Goal: Information Seeking & Learning: Learn about a topic

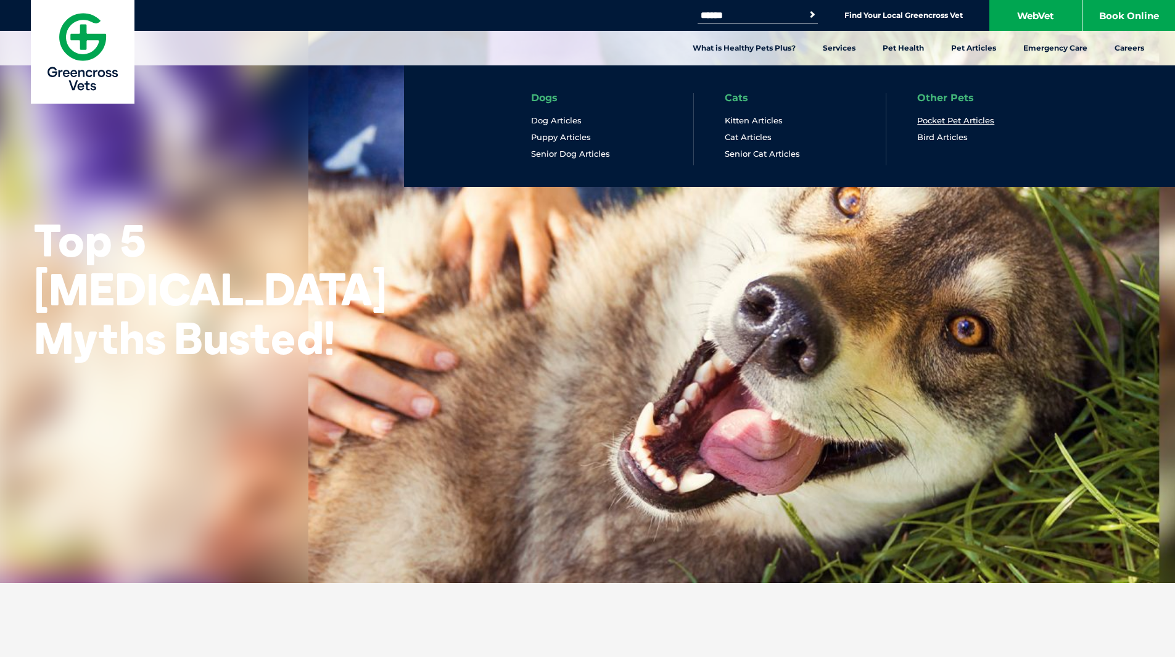
click at [964, 122] on link "Pocket Pet Articles" at bounding box center [955, 120] width 77 height 10
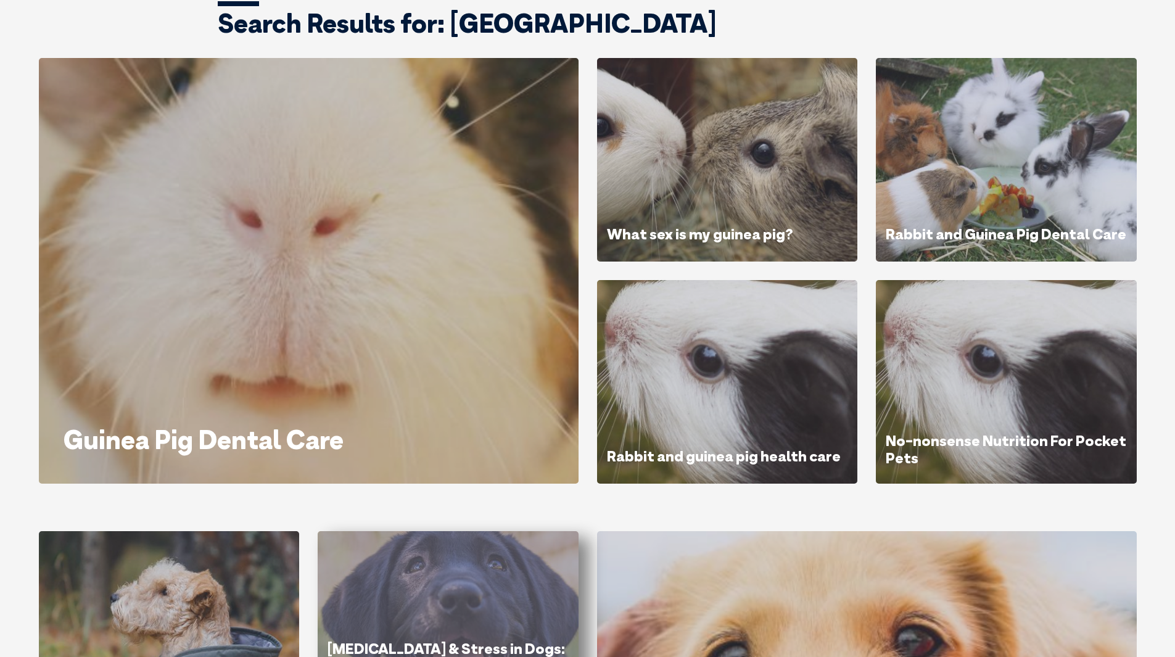
scroll to position [123, 0]
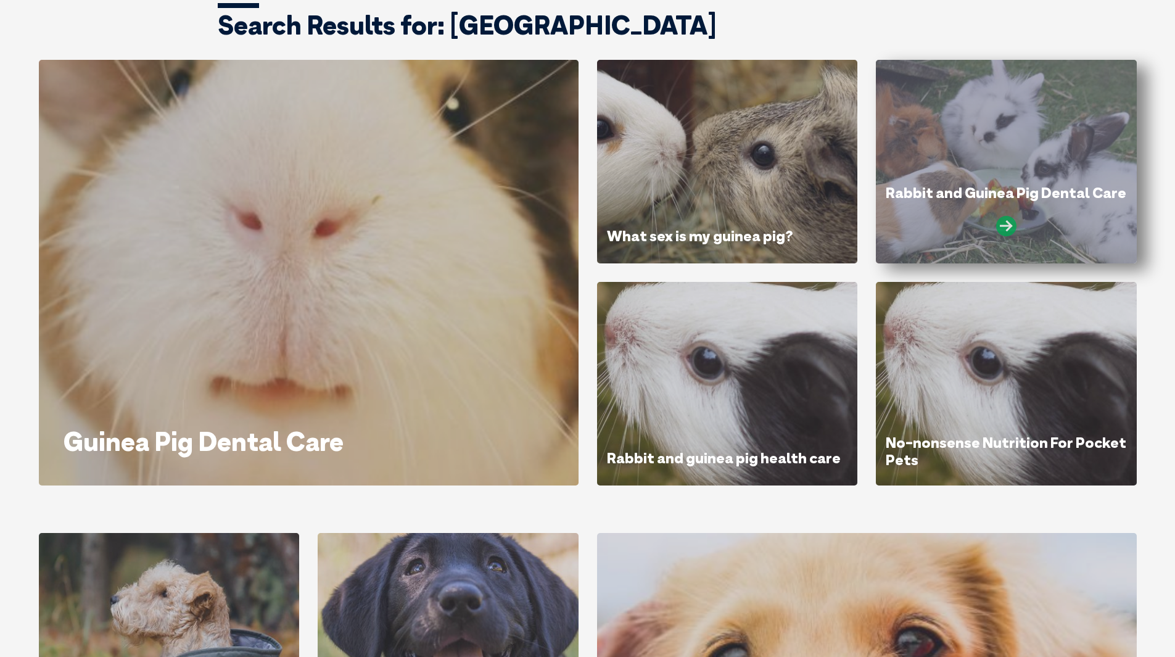
click at [1011, 223] on icon at bounding box center [1006, 226] width 20 height 20
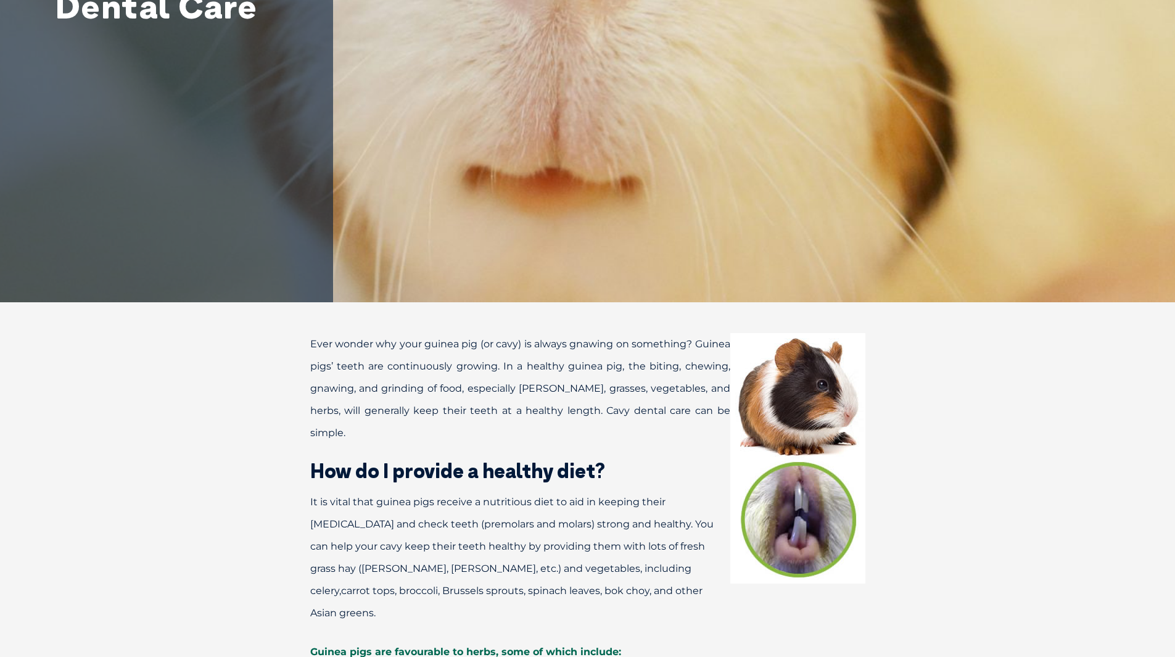
scroll to position [370, 0]
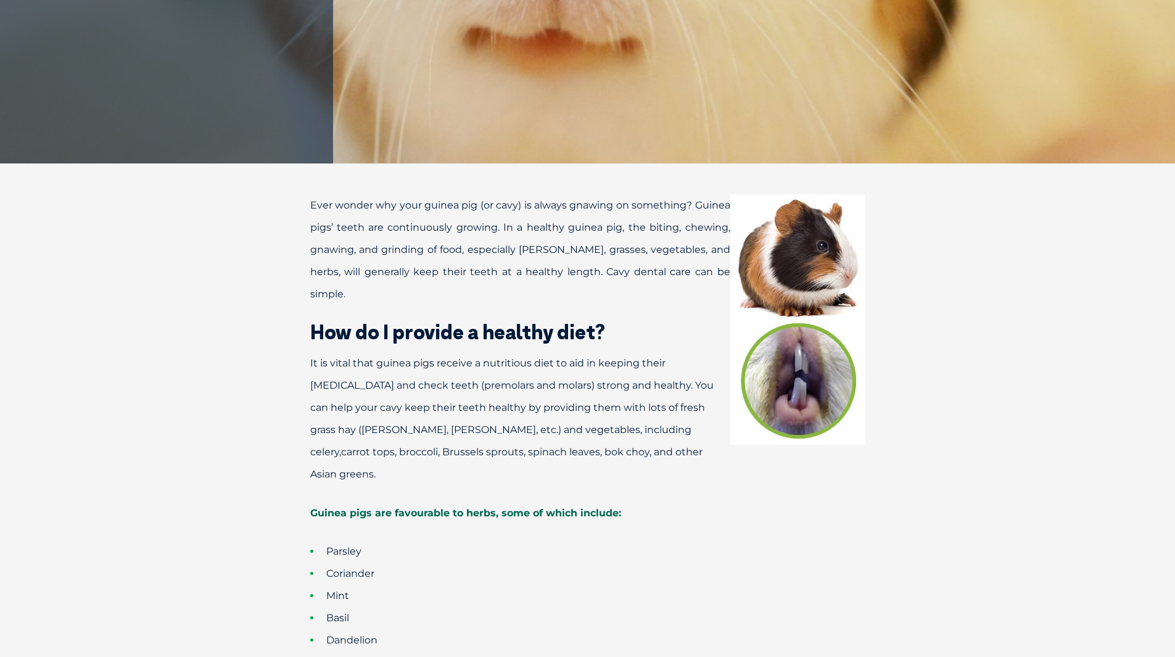
click at [311, 199] on p "Ever wonder why your guinea pig (or cavy) is always gnawing on something? Guine…" at bounding box center [587, 249] width 641 height 111
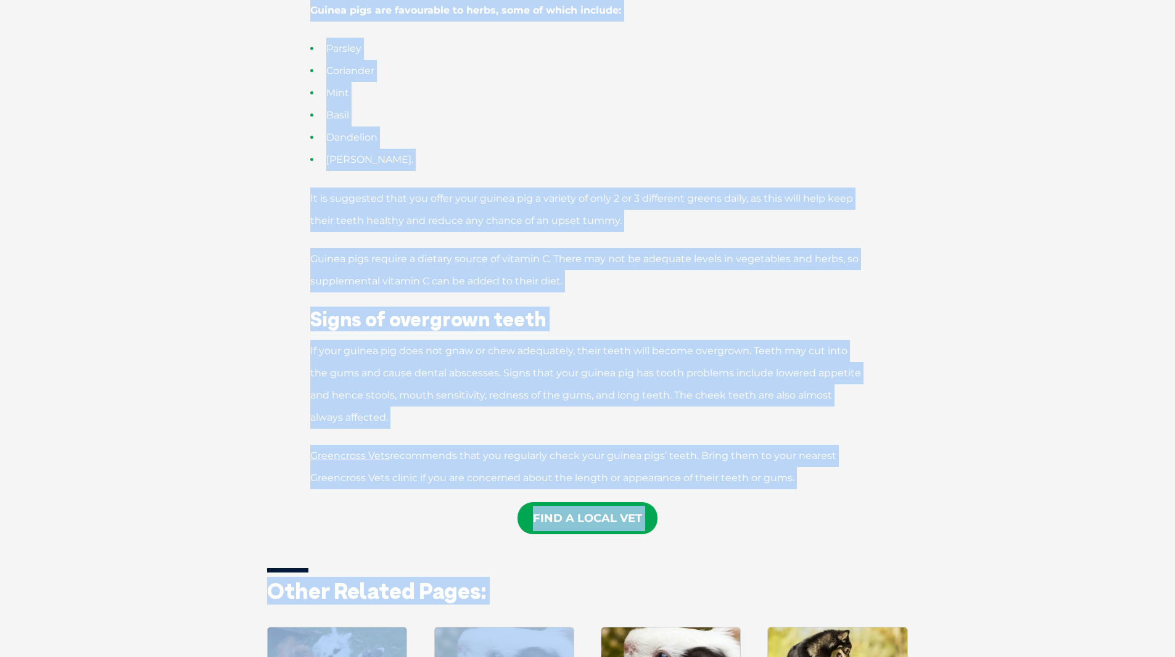
scroll to position [881, 0]
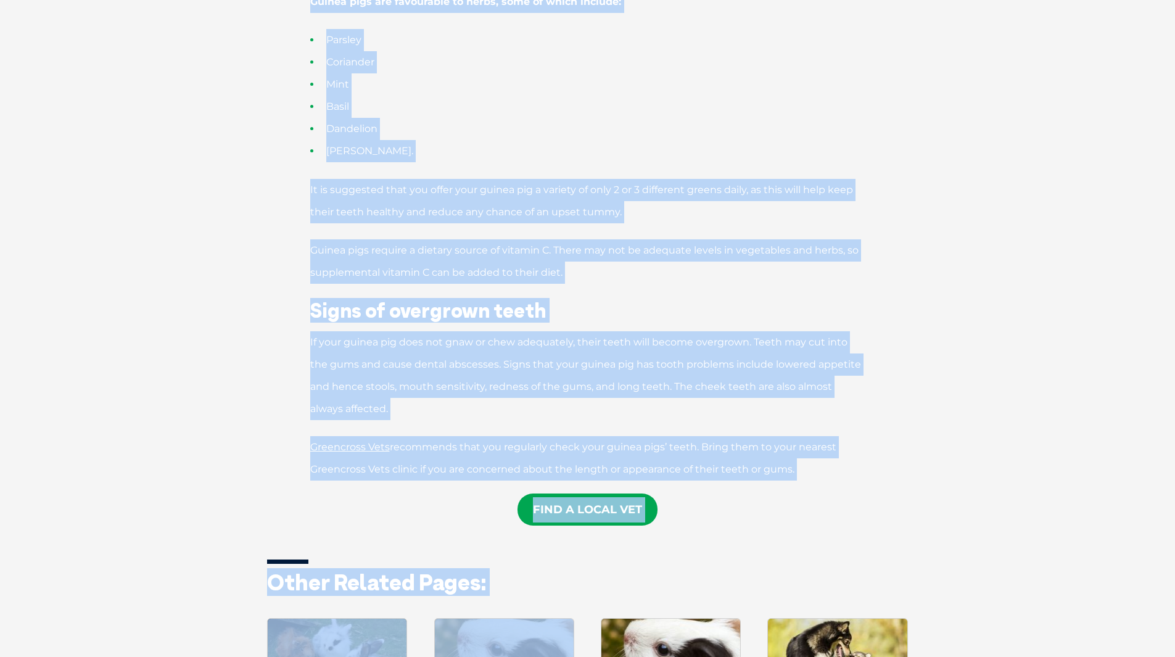
drag, startPoint x: 310, startPoint y: 204, endPoint x: 852, endPoint y: 425, distance: 585.4
click at [852, 425] on div "Ever wonder why your guinea pig (or cavy) is always gnawing on something? Guine…" at bounding box center [588, 346] width 666 height 1326
copy div "Ever wonder why your guinea pig (or cavy) is always gnawing on something? Guine…"
click at [272, 331] on p "If your guinea pig does not gnaw or chew adequately, their teeth will become ov…" at bounding box center [587, 375] width 641 height 89
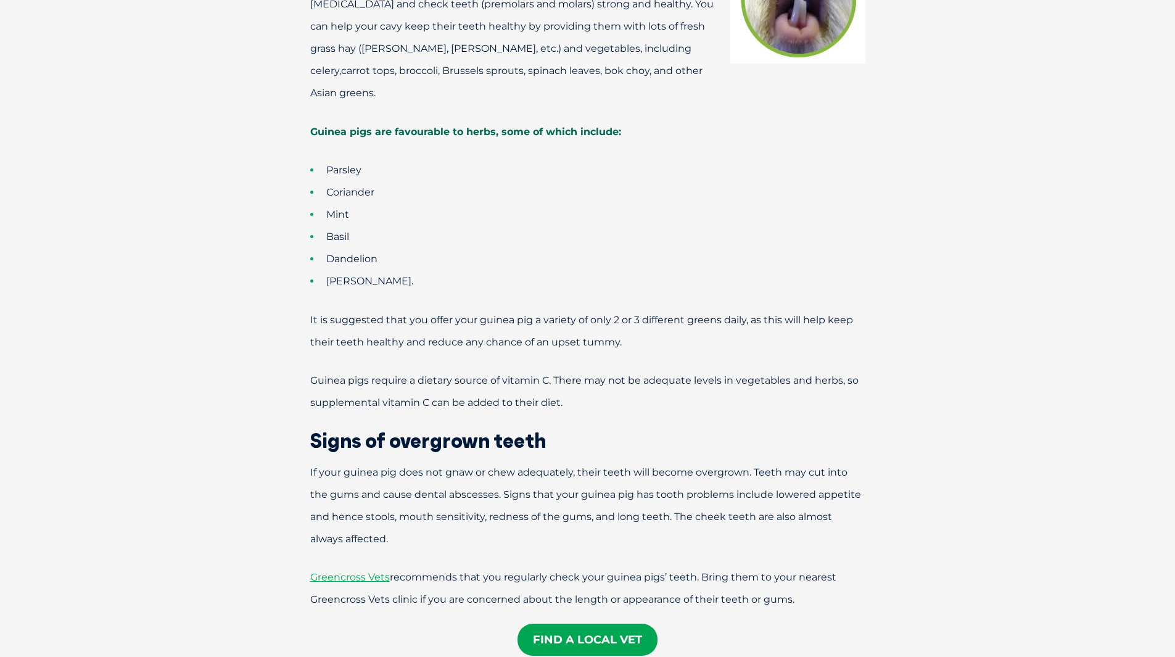
scroll to position [493, 0]
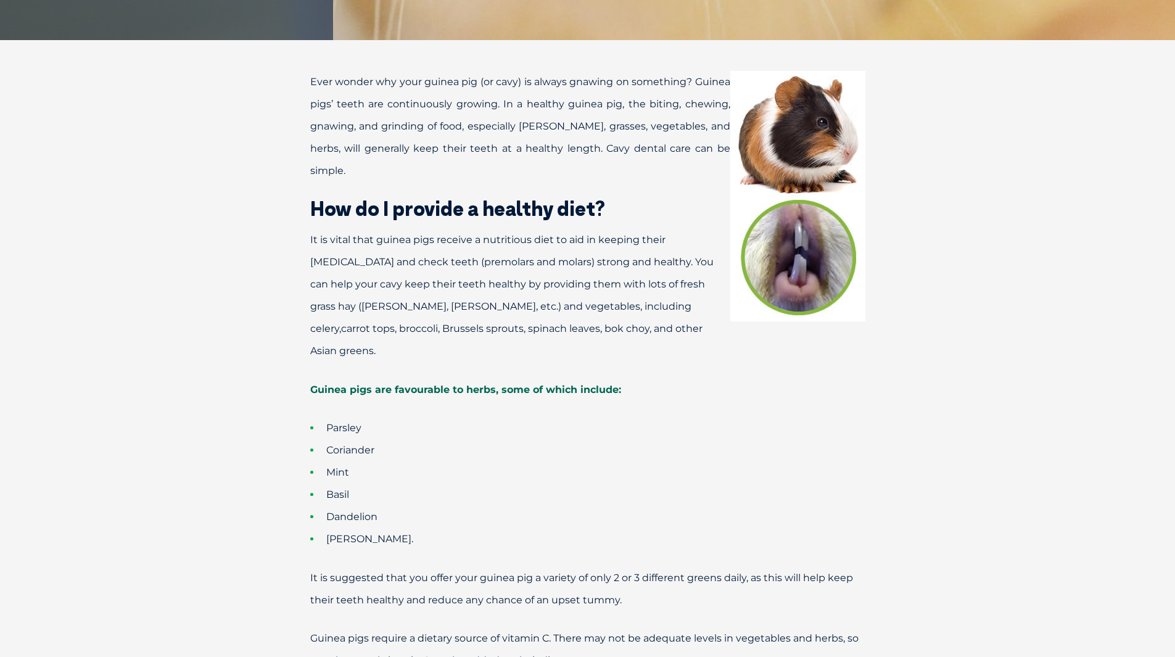
click at [790, 279] on img at bounding box center [797, 196] width 135 height 250
